Goal: Obtain resource: Obtain resource

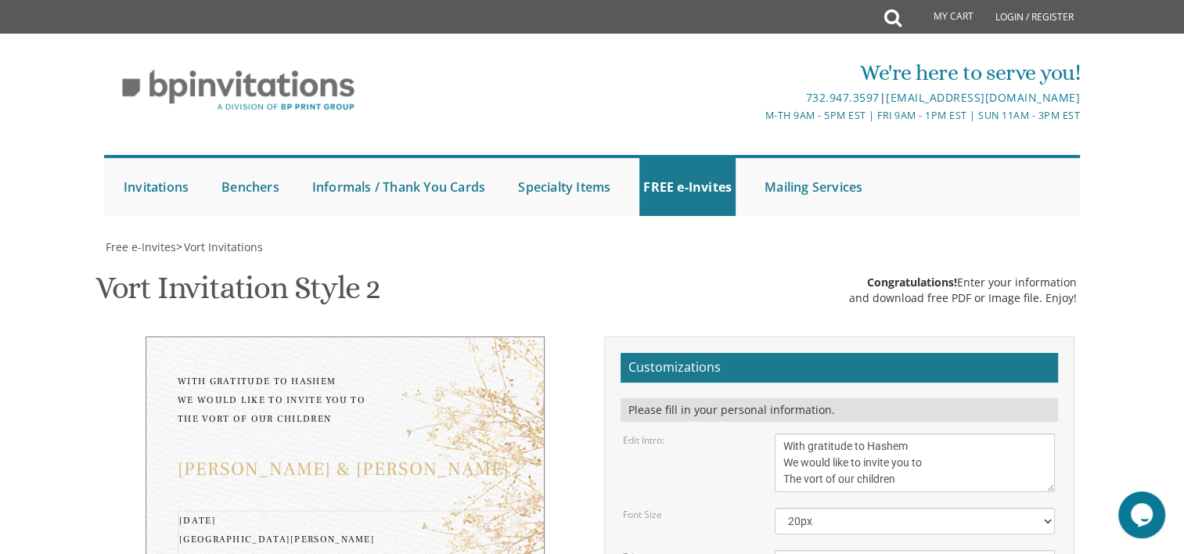
type textarea "Sunday, August 31, 2025 Pardes Leah Hall 4512- 14th Ave Brooklyn, NY 11219 From…"
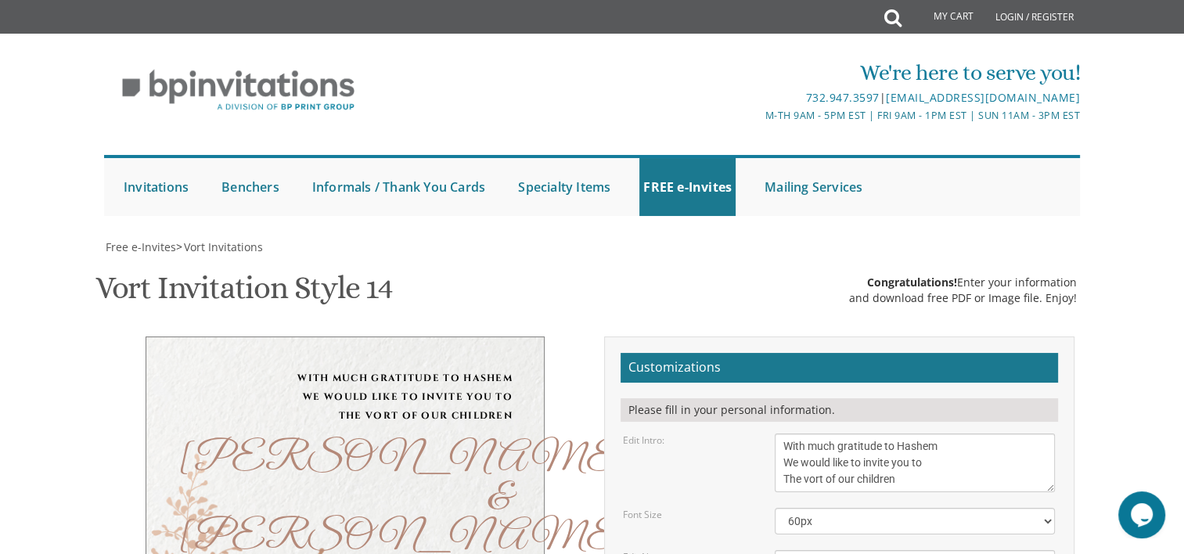
scroll to position [340, 0]
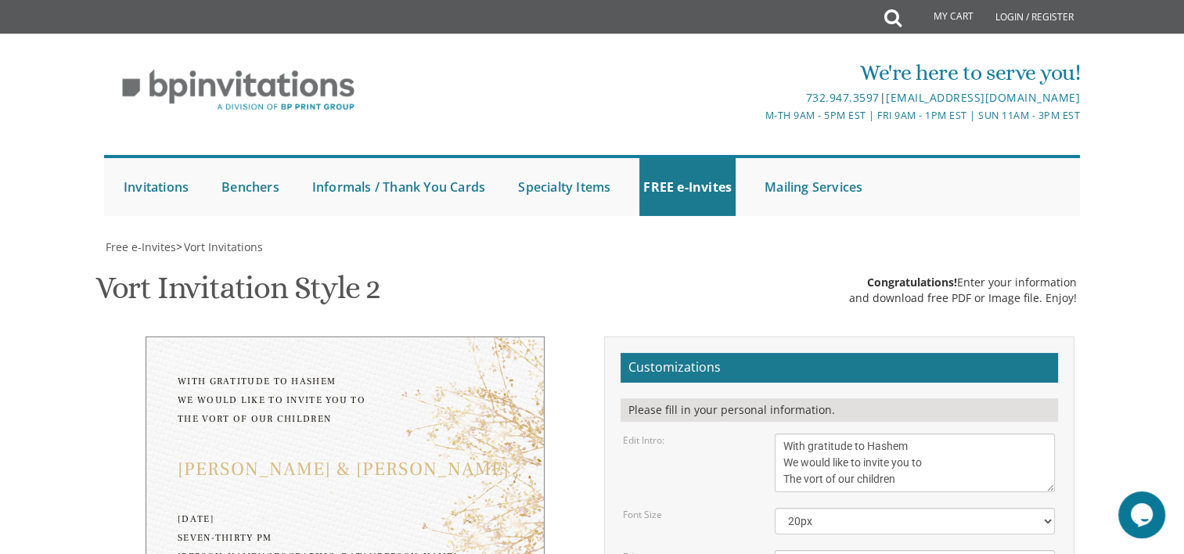
scroll to position [109, 0]
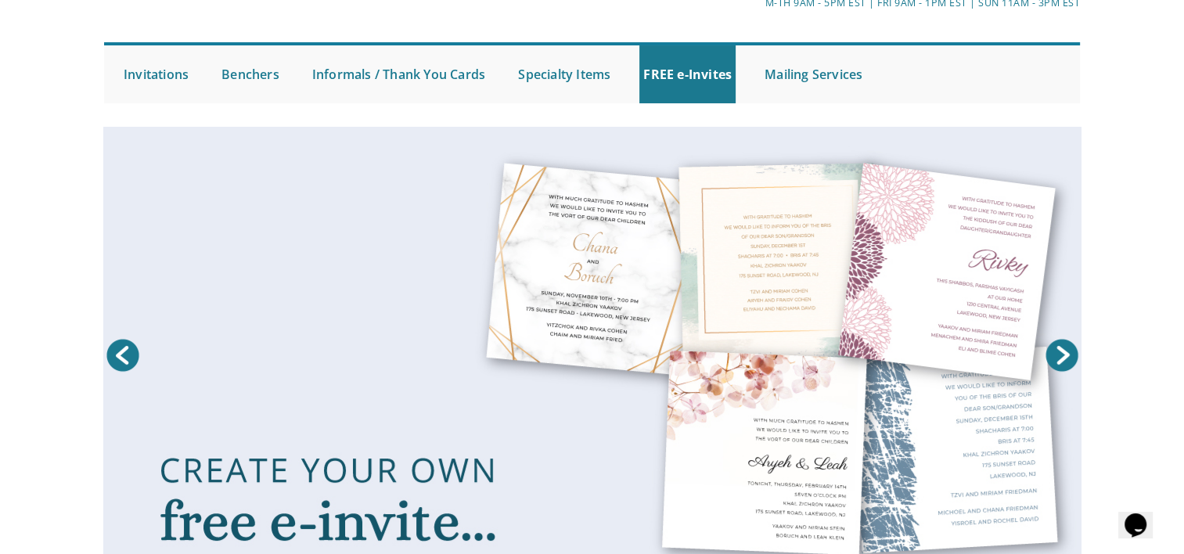
scroll to position [114, 0]
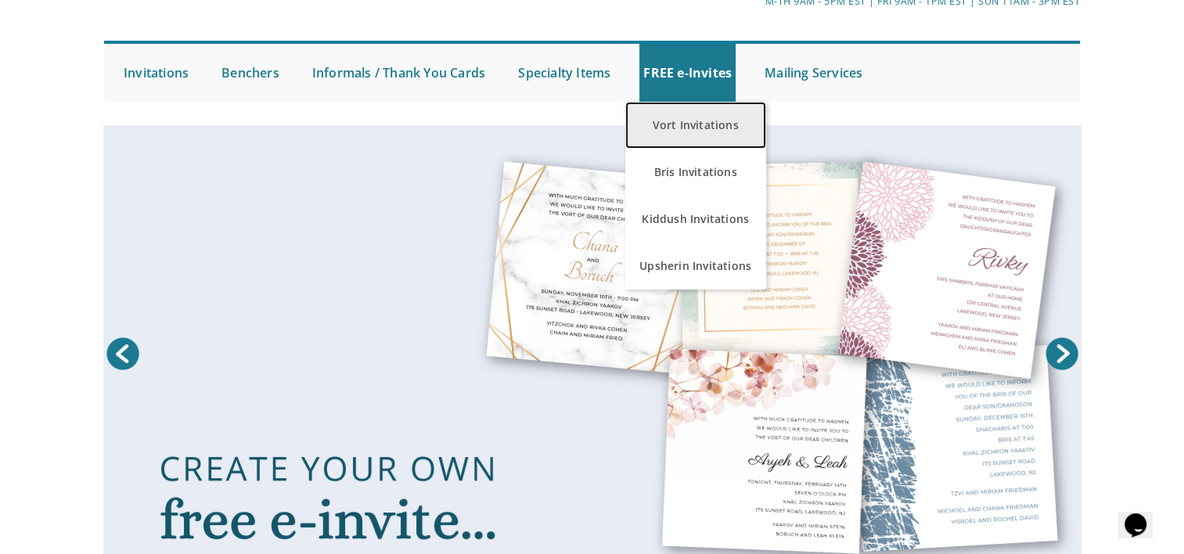
click at [689, 132] on link "Vort Invitations" at bounding box center [695, 125] width 141 height 47
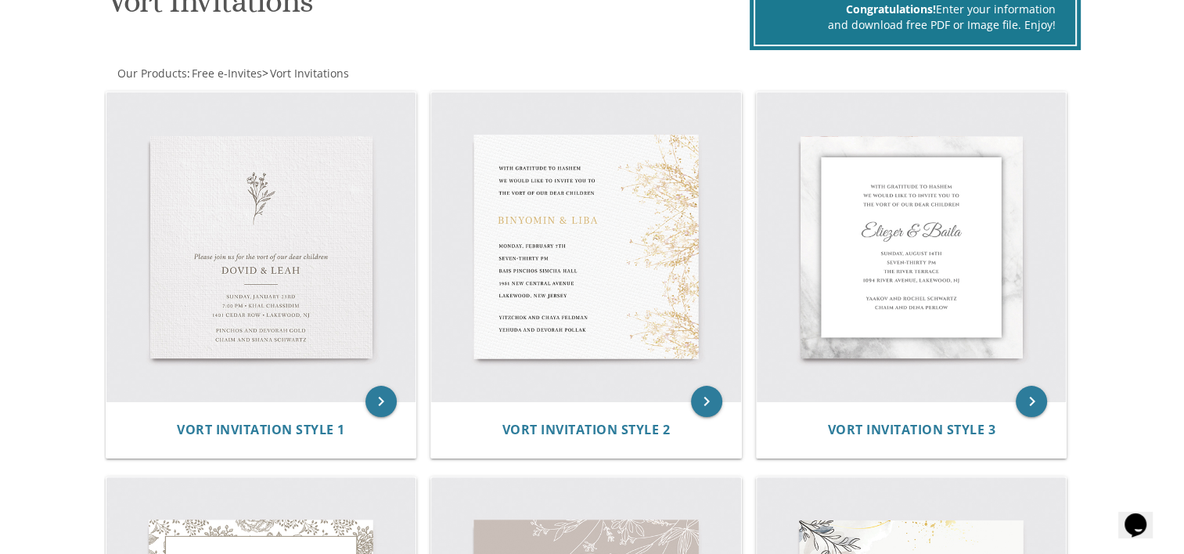
scroll to position [282, 0]
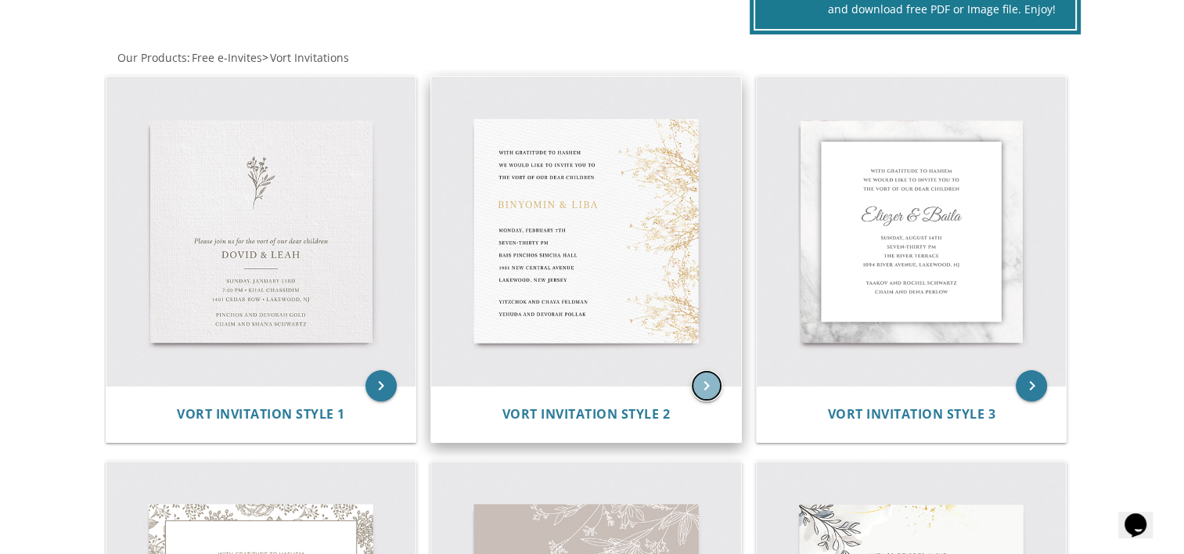
click at [703, 390] on icon "keyboard_arrow_right" at bounding box center [706, 385] width 31 height 31
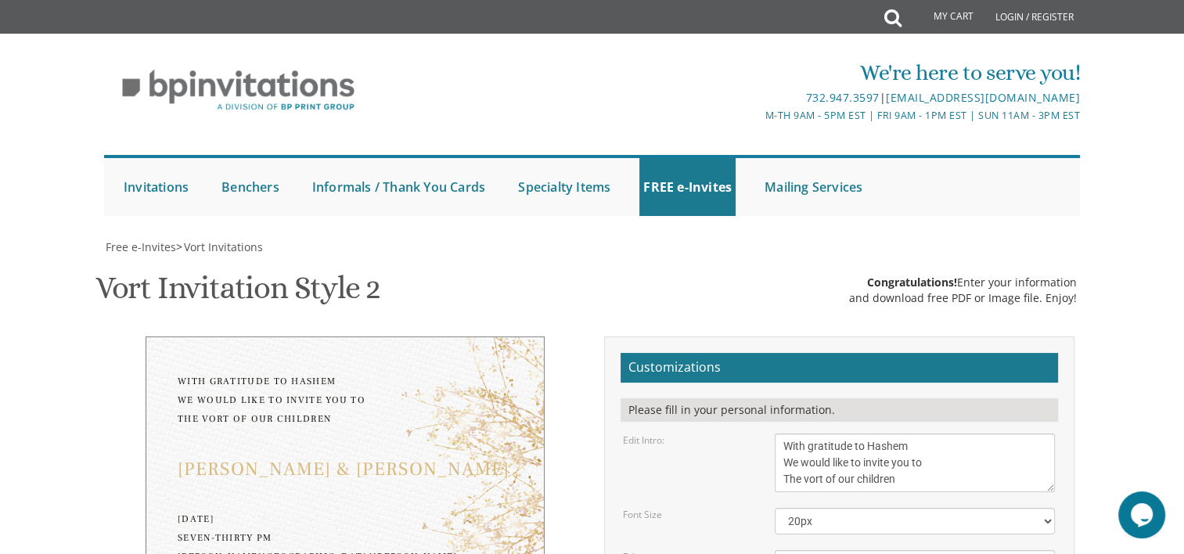
scroll to position [216, 0]
drag, startPoint x: 782, startPoint y: 347, endPoint x: 874, endPoint y: 345, distance: 92.4
click at [874, 550] on textarea "Binyomin & Liba" at bounding box center [915, 563] width 280 height 26
type textarea "Pinchas Tzvi & Malky"
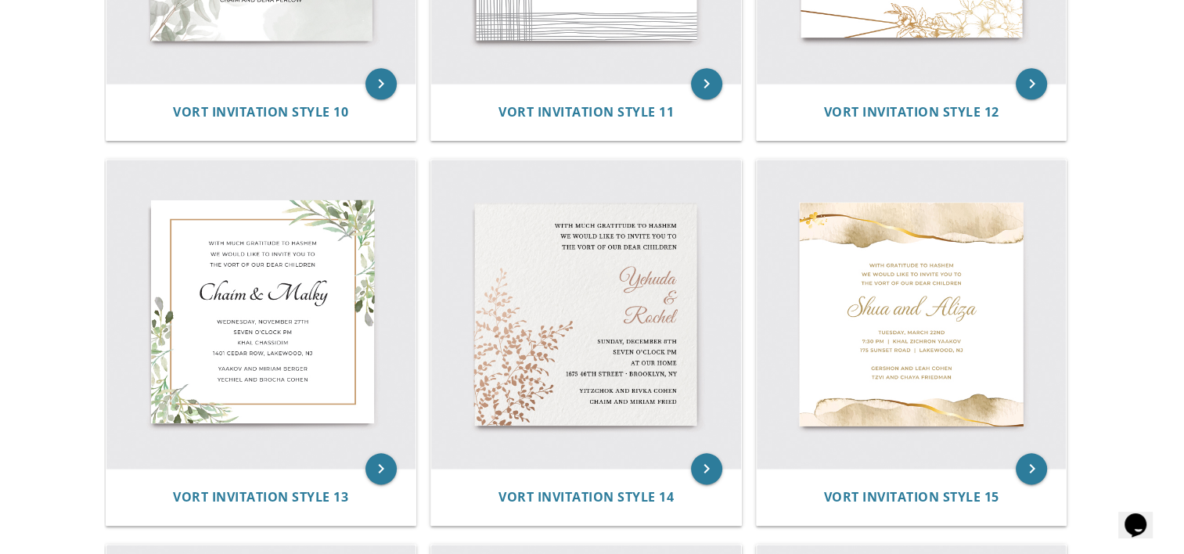
scroll to position [1700, 0]
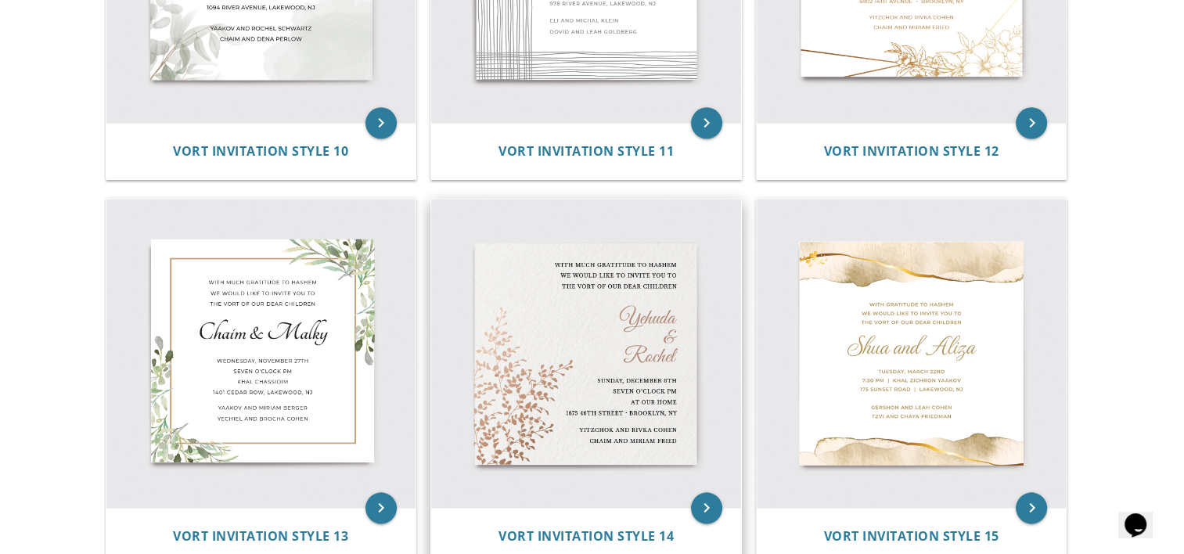
click at [586, 347] on img at bounding box center [586, 354] width 310 height 310
click at [701, 502] on icon "keyboard_arrow_right" at bounding box center [706, 507] width 31 height 31
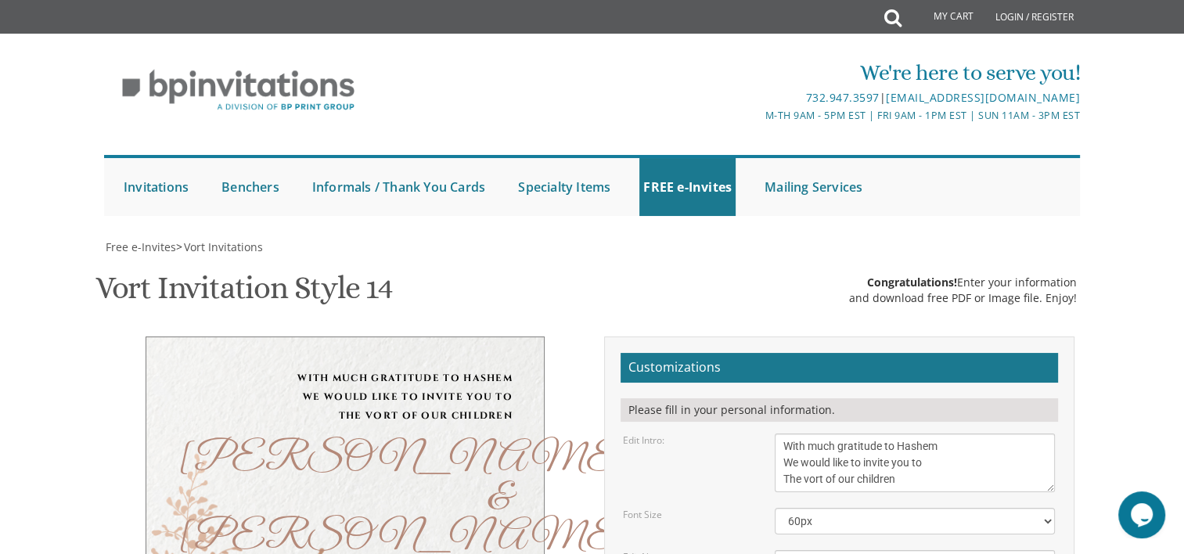
scroll to position [399, 0]
drag, startPoint x: 782, startPoint y: 166, endPoint x: 823, endPoint y: 166, distance: 41.5
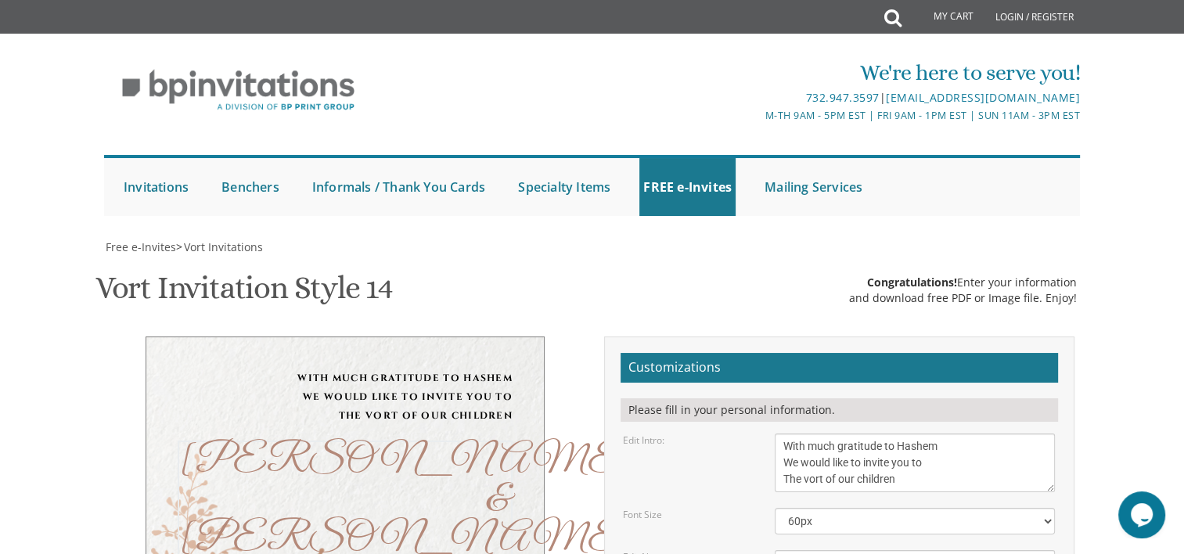
type textarea "[PERSON_NAME] [PERSON_NAME] & [PERSON_NAME]"
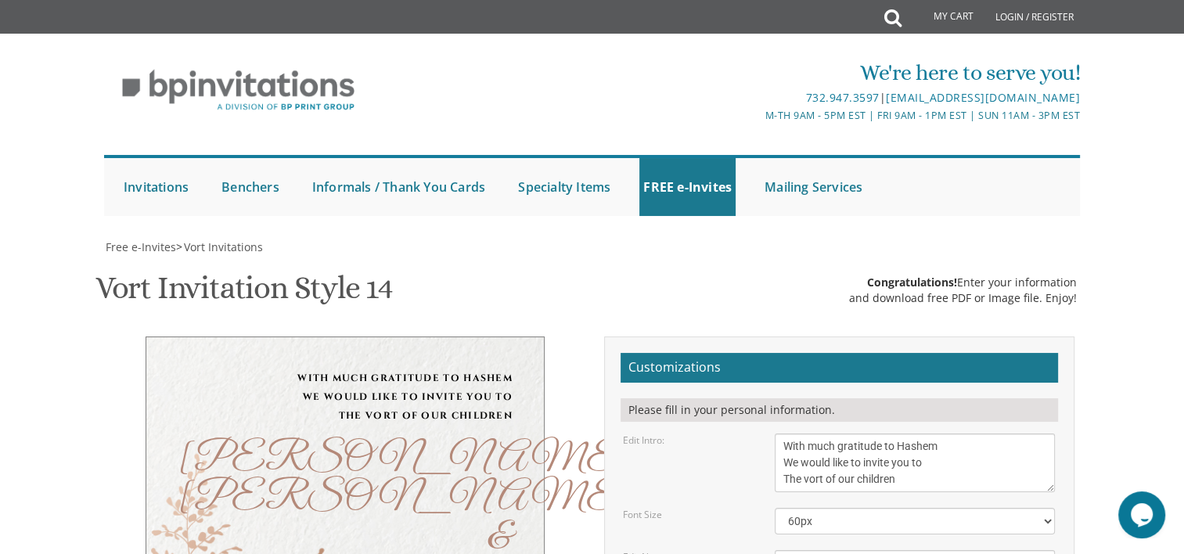
type textarea "[DATE] 5:30 PM Until 9 PM [GEOGRAPHIC_DATA][PERSON_NAME] [STREET_ADDRESS]"
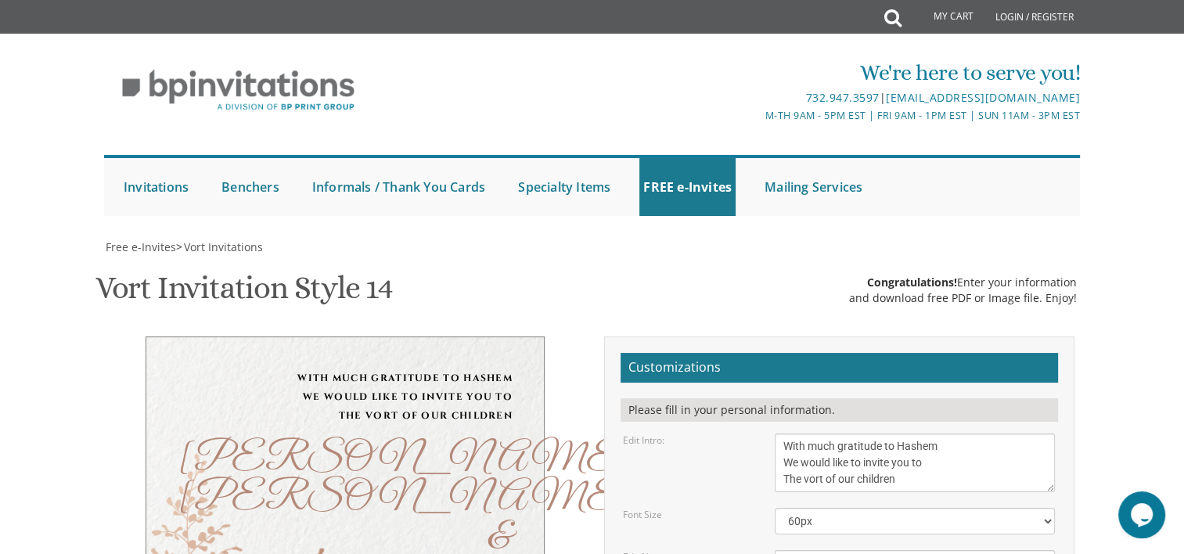
drag, startPoint x: 821, startPoint y: 329, endPoint x: 959, endPoint y: 322, distance: 137.9
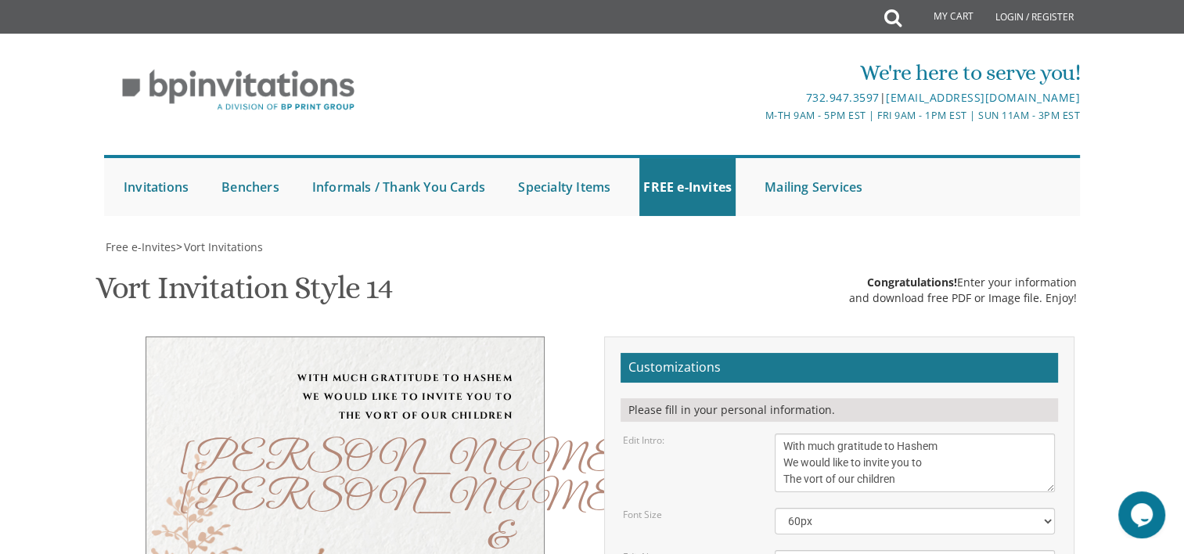
type textarea "[PERSON_NAME] & [PERSON_NAME] [PERSON_NAME] & [PERSON_NAME]"
type input "[EMAIL_ADDRESS][DOMAIN_NAME]"
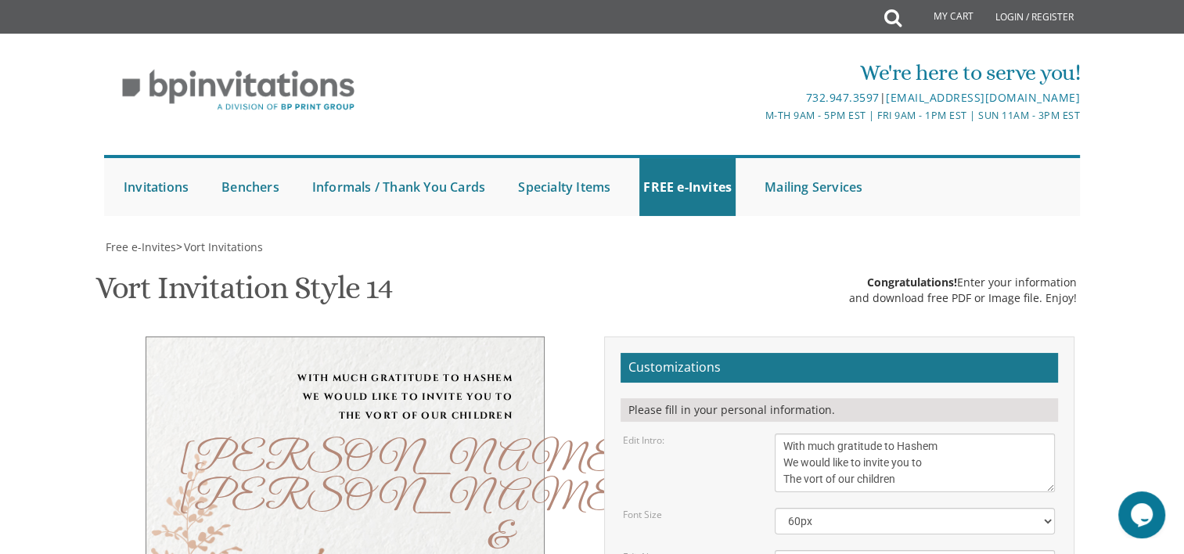
scroll to position [439, 0]
